Goal: Submit feedback/report problem

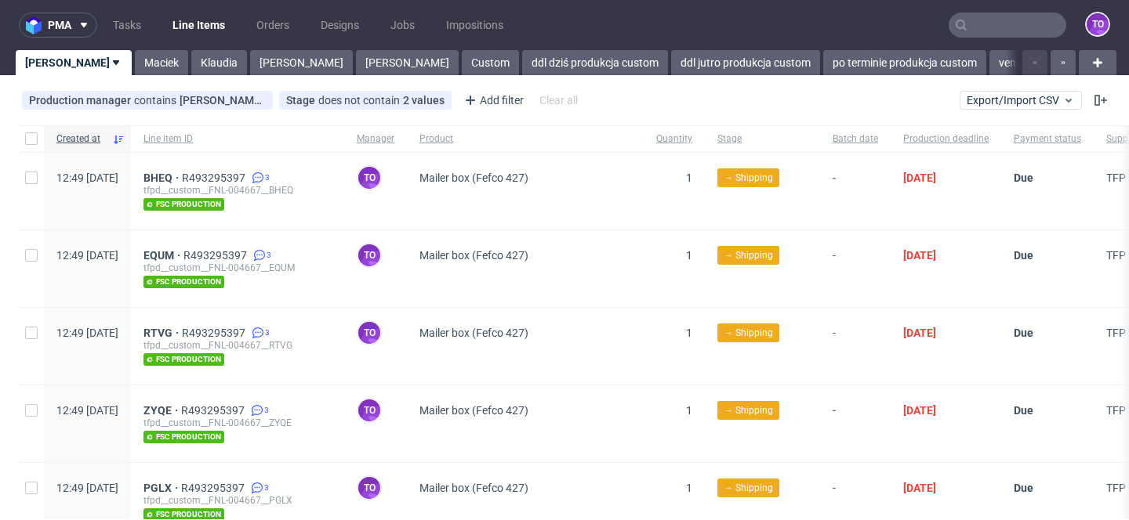
click at [959, 24] on input "text" at bounding box center [1007, 25] width 118 height 25
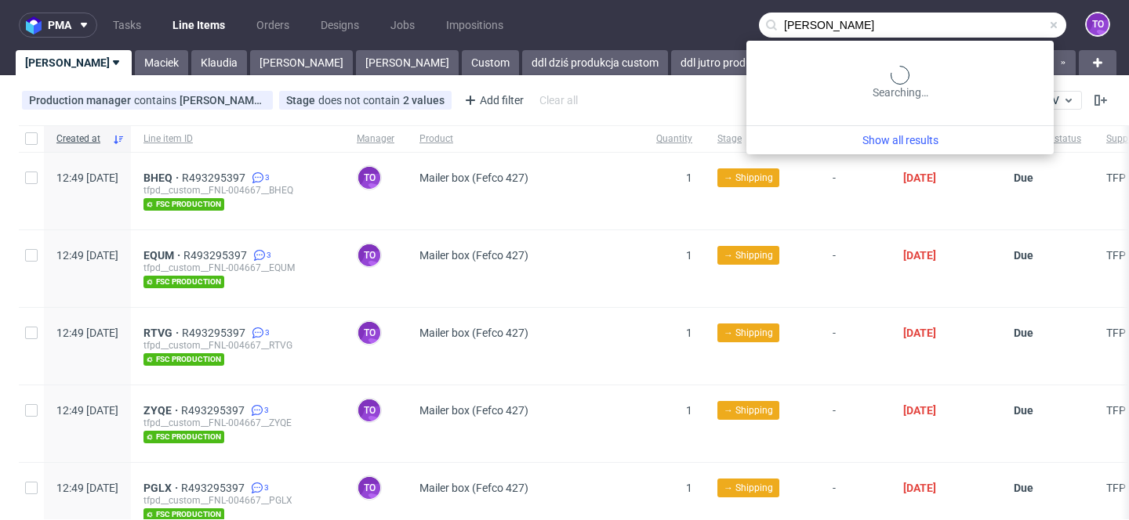
type input "[PERSON_NAME]"
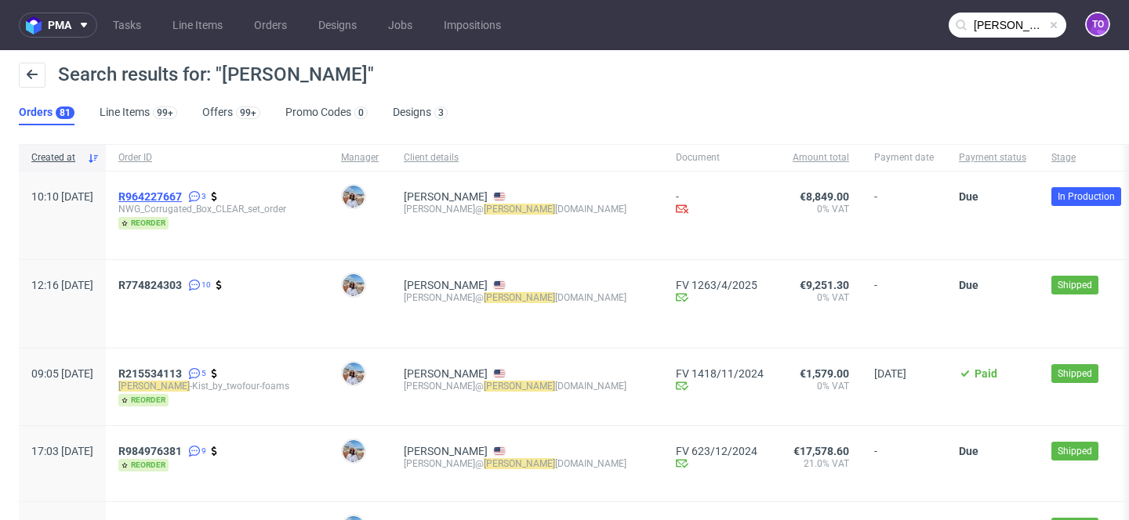
click at [182, 194] on span "R964227667" at bounding box center [149, 196] width 63 height 13
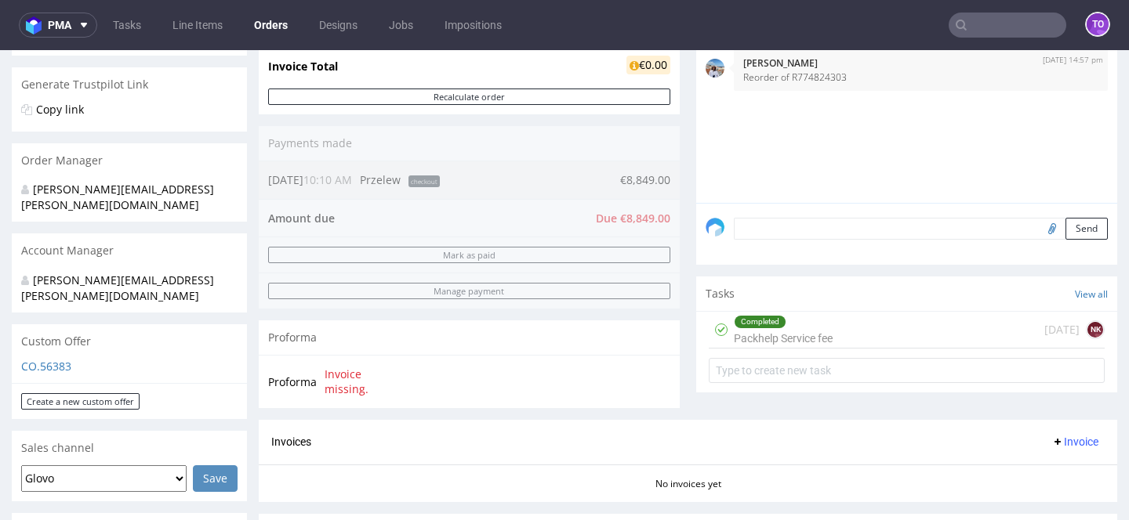
scroll to position [170, 0]
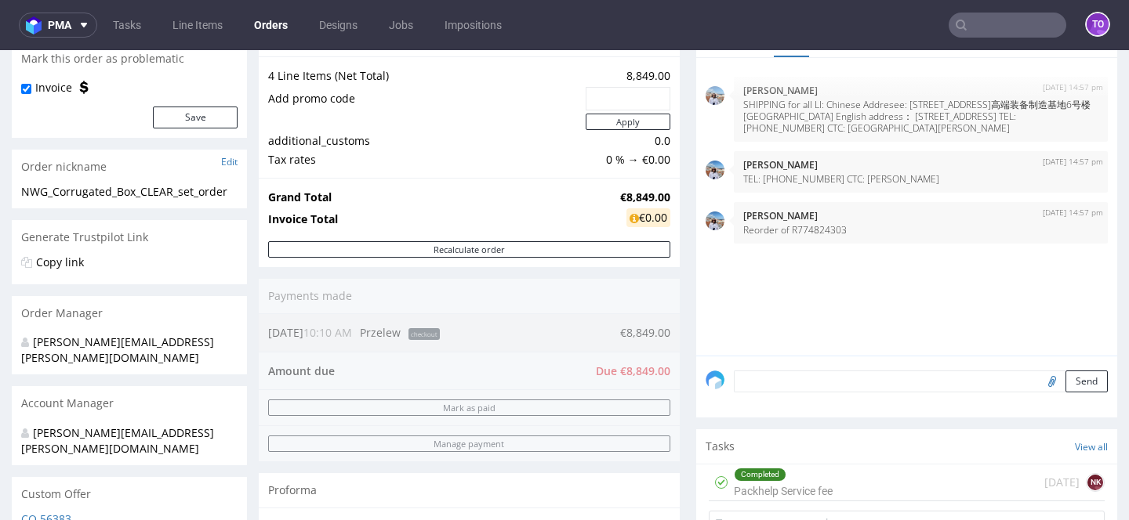
click at [816, 393] on textarea at bounding box center [921, 382] width 374 height 22
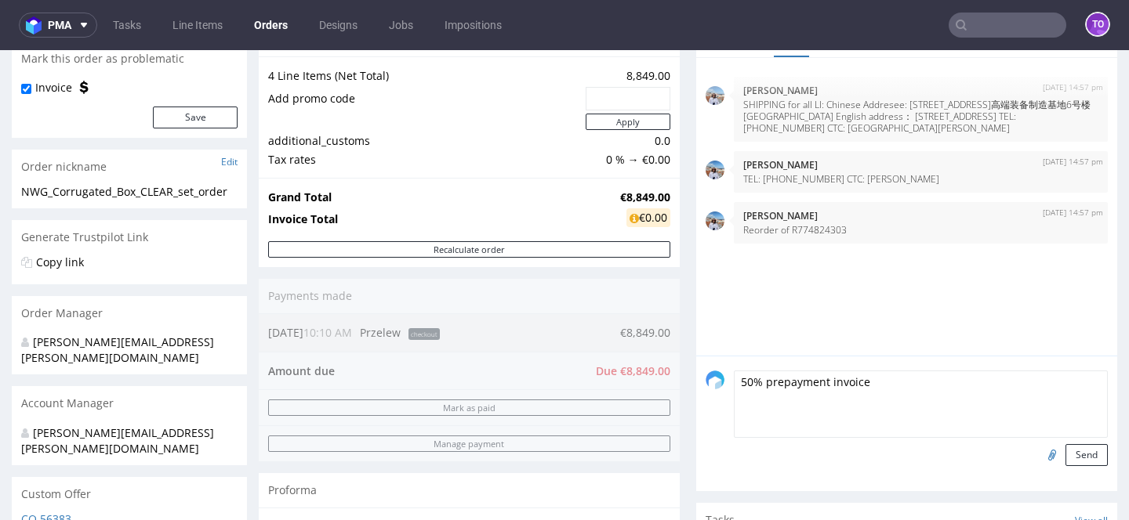
type textarea "50% prepayment invoice"
click at [1042, 465] on input "file" at bounding box center [1050, 454] width 22 height 20
type input "C:\fakepath\Packhelp 20250814 Invoices incl shipping R964227667 first payment.p…"
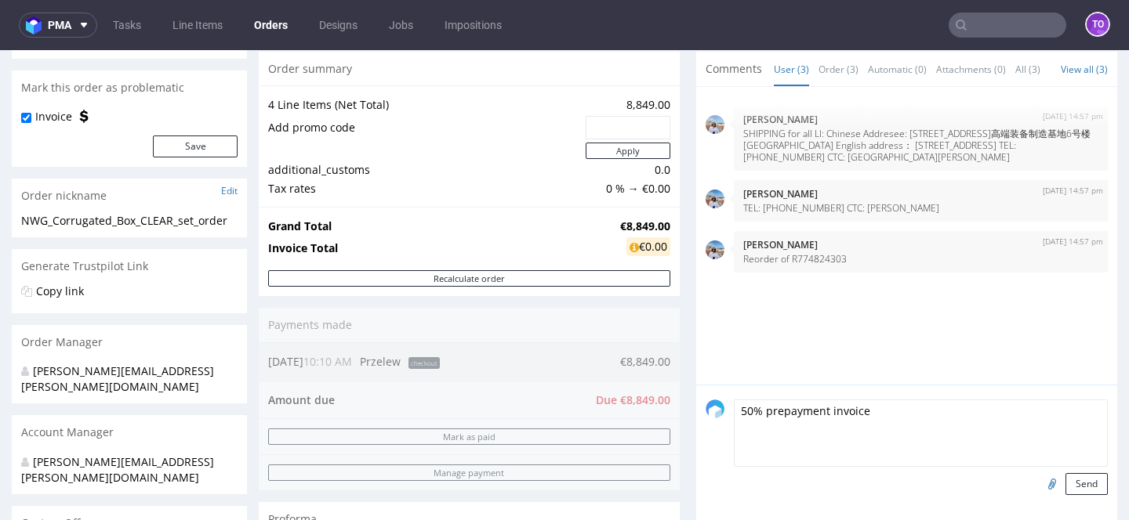
scroll to position [156, 0]
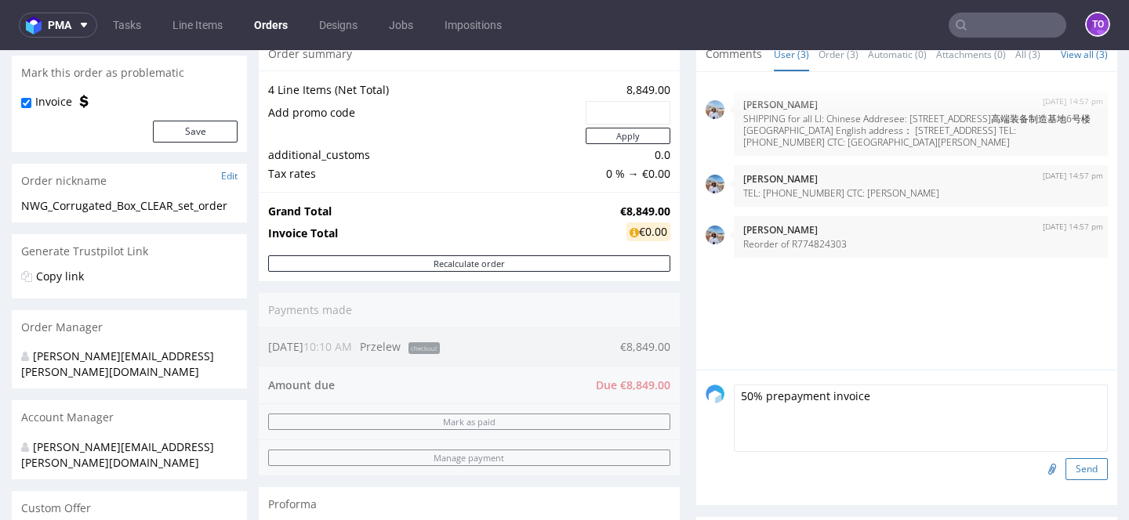
click at [1068, 480] on button "Send" at bounding box center [1086, 470] width 42 height 22
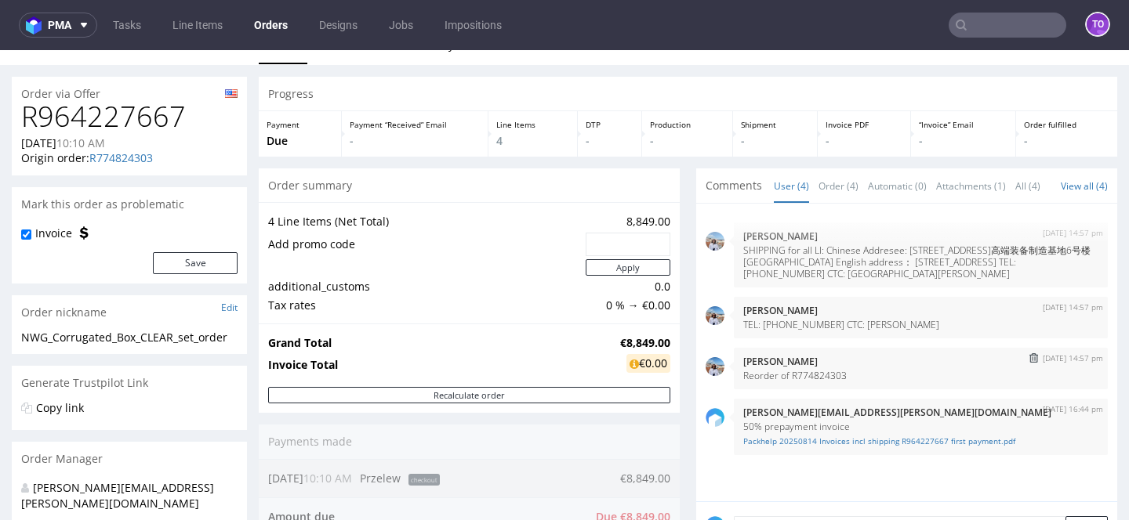
scroll to position [122, 0]
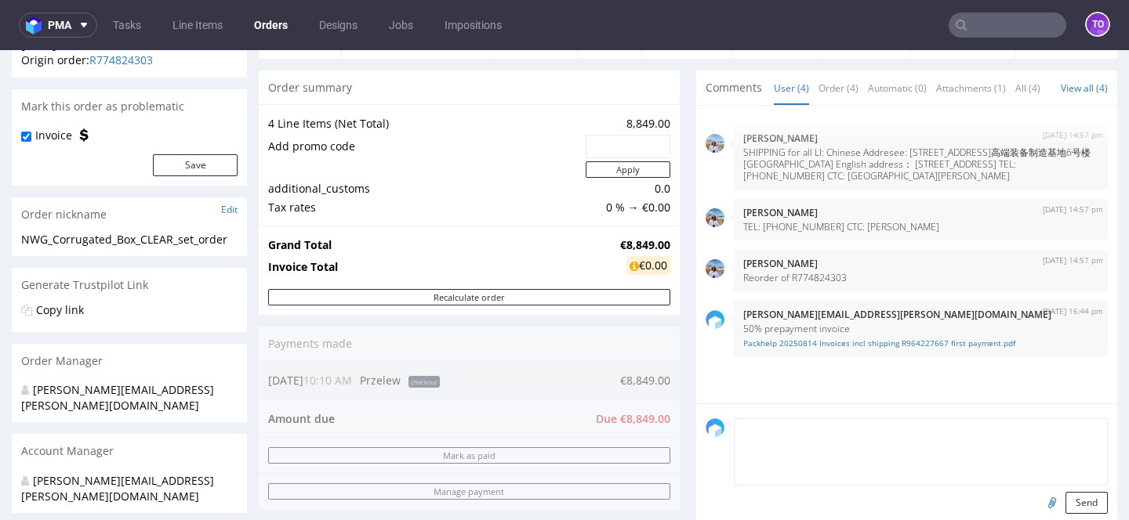
click at [797, 440] on textarea at bounding box center [921, 452] width 374 height 67
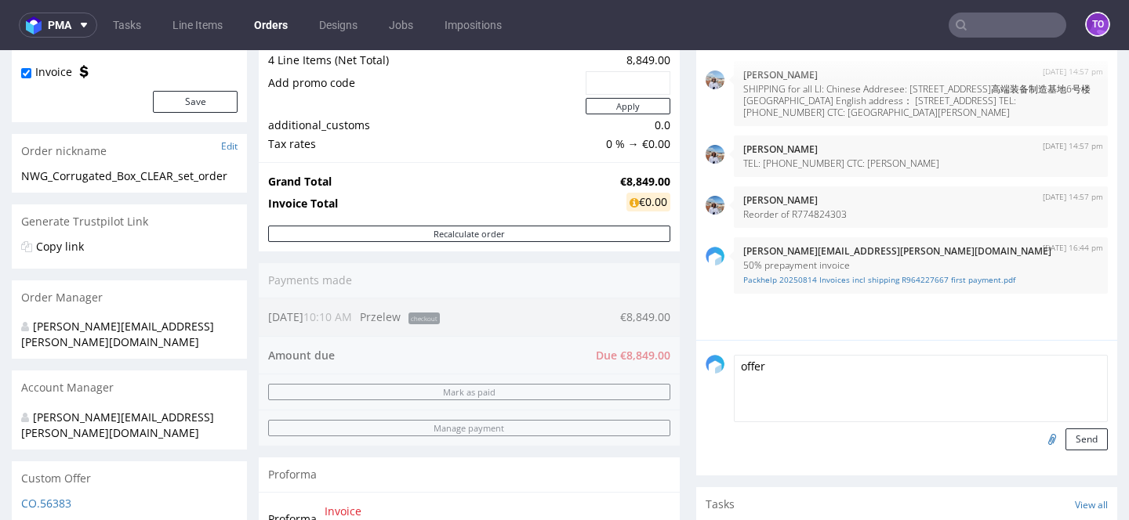
scroll to position [256, 0]
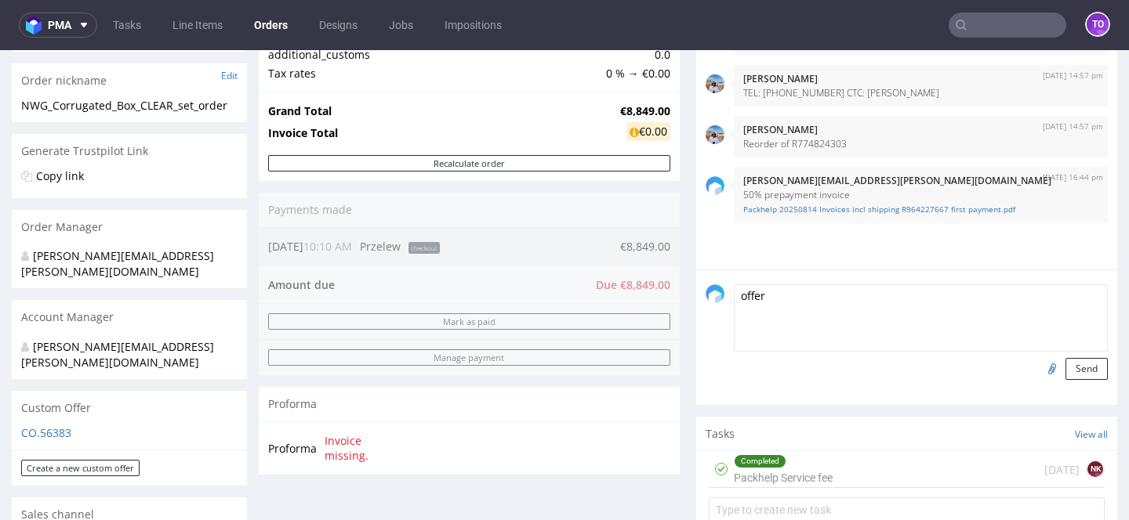
type textarea "offer"
click at [1041, 379] on input "file" at bounding box center [1050, 368] width 22 height 20
type input "C:\fakepath\Packhelp 20250112 NCP.pdf"
click at [1081, 380] on button "Send" at bounding box center [1086, 369] width 42 height 22
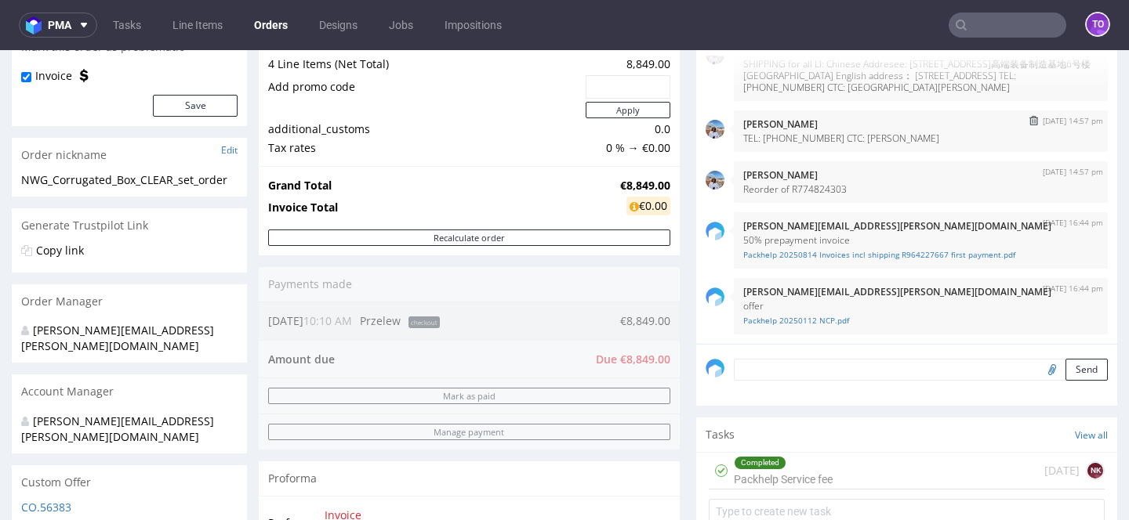
scroll to position [180, 0]
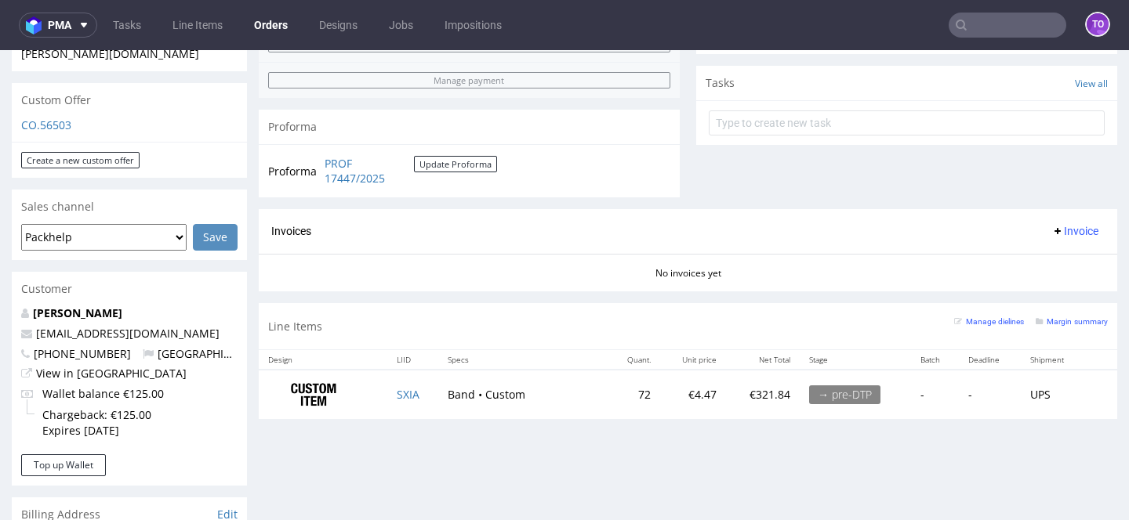
scroll to position [532, 0]
